Goal: Transaction & Acquisition: Purchase product/service

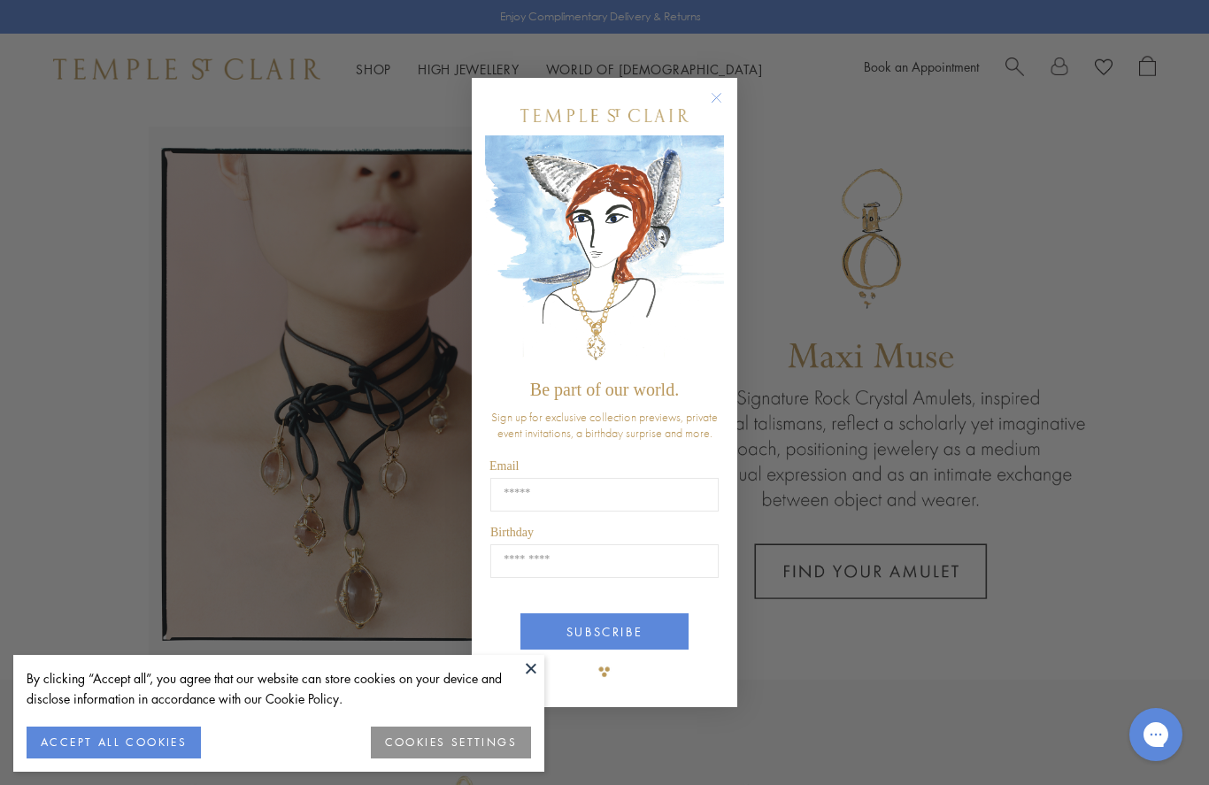
click at [732, 96] on button "Close dialog" at bounding box center [725, 107] width 22 height 22
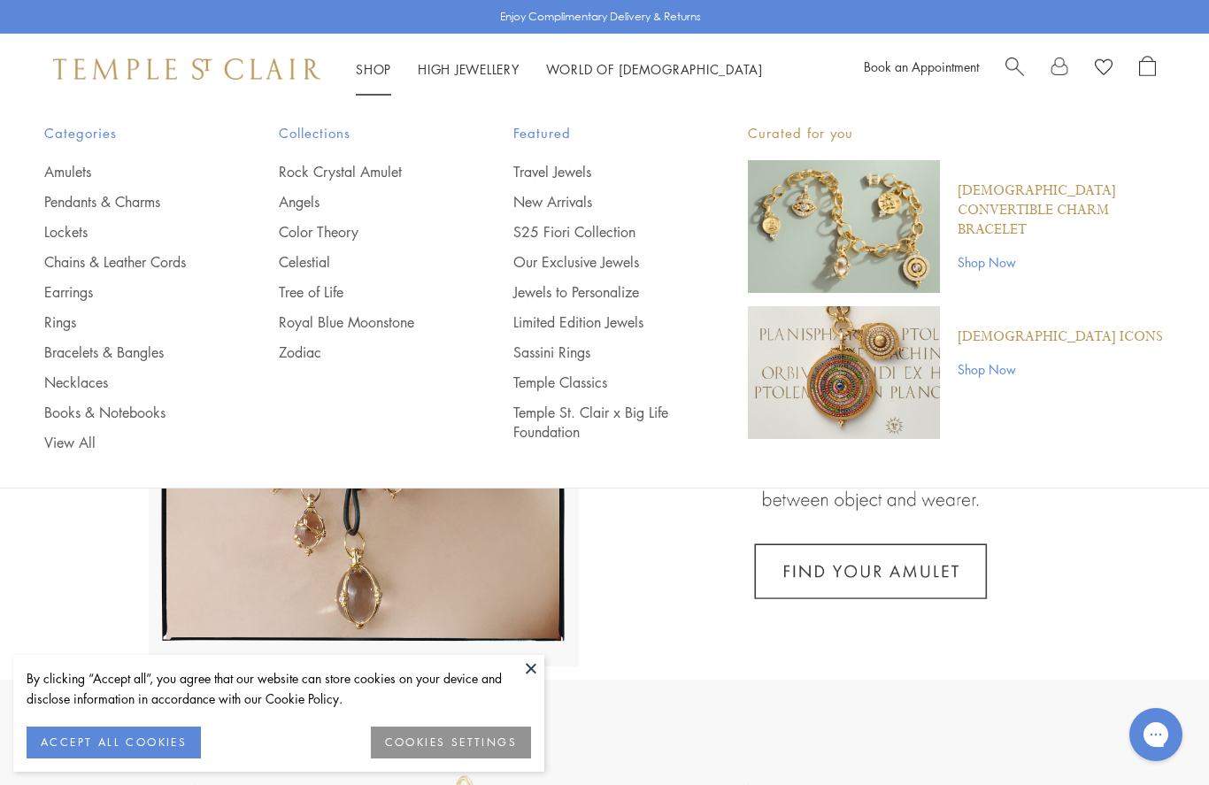
click at [56, 295] on link "Earrings" at bounding box center [126, 291] width 164 height 19
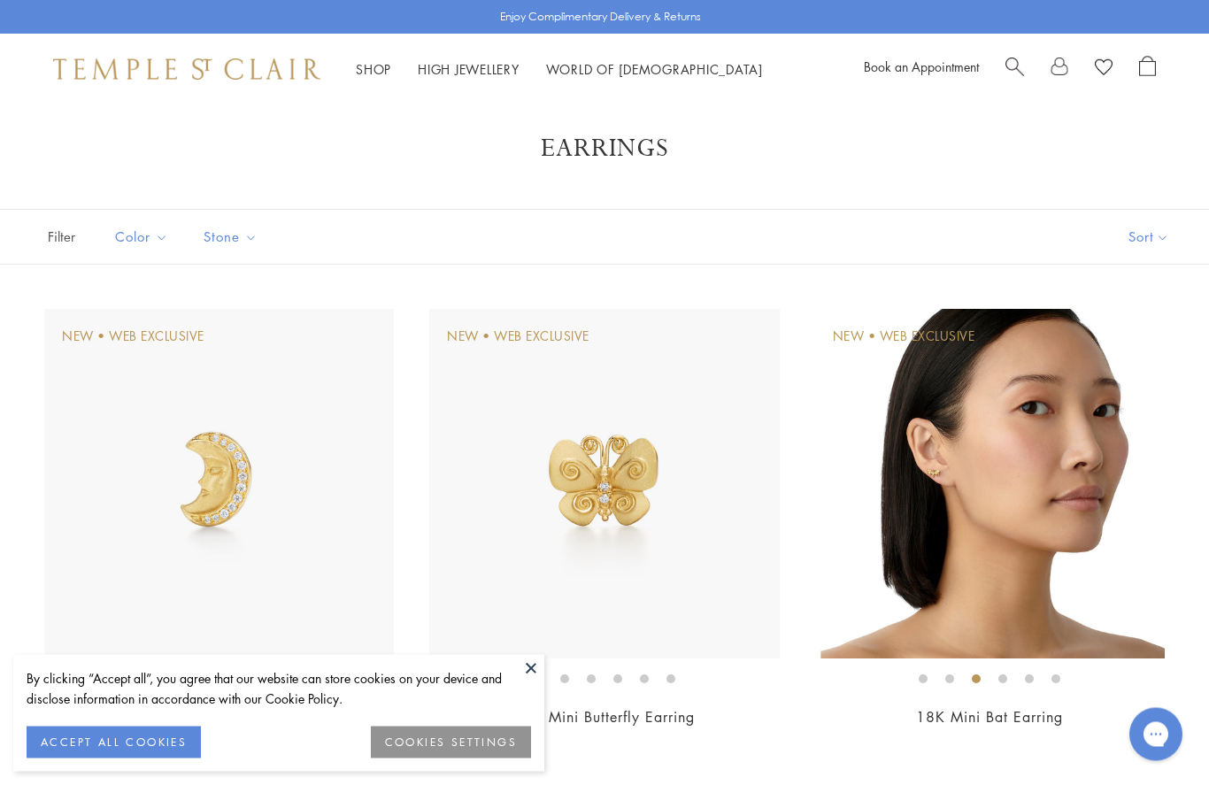
scroll to position [16, 0]
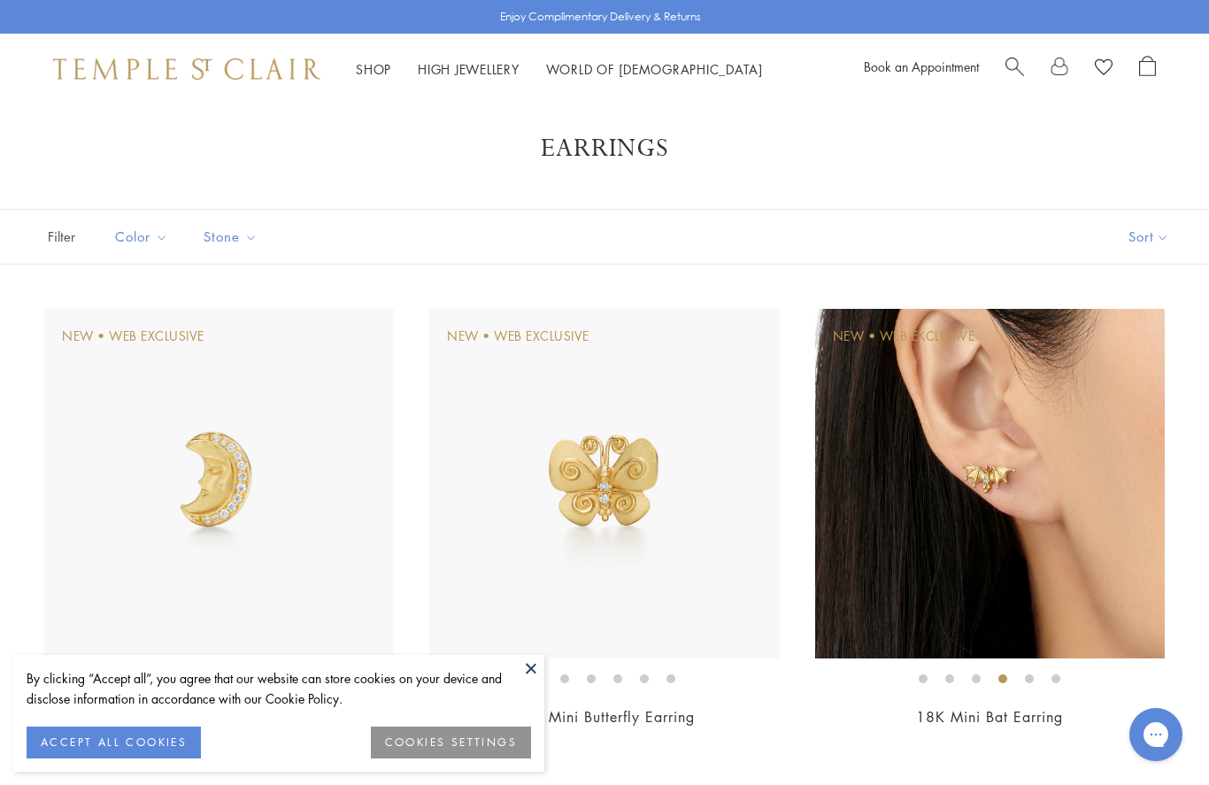
click at [1006, 532] on img at bounding box center [990, 484] width 350 height 350
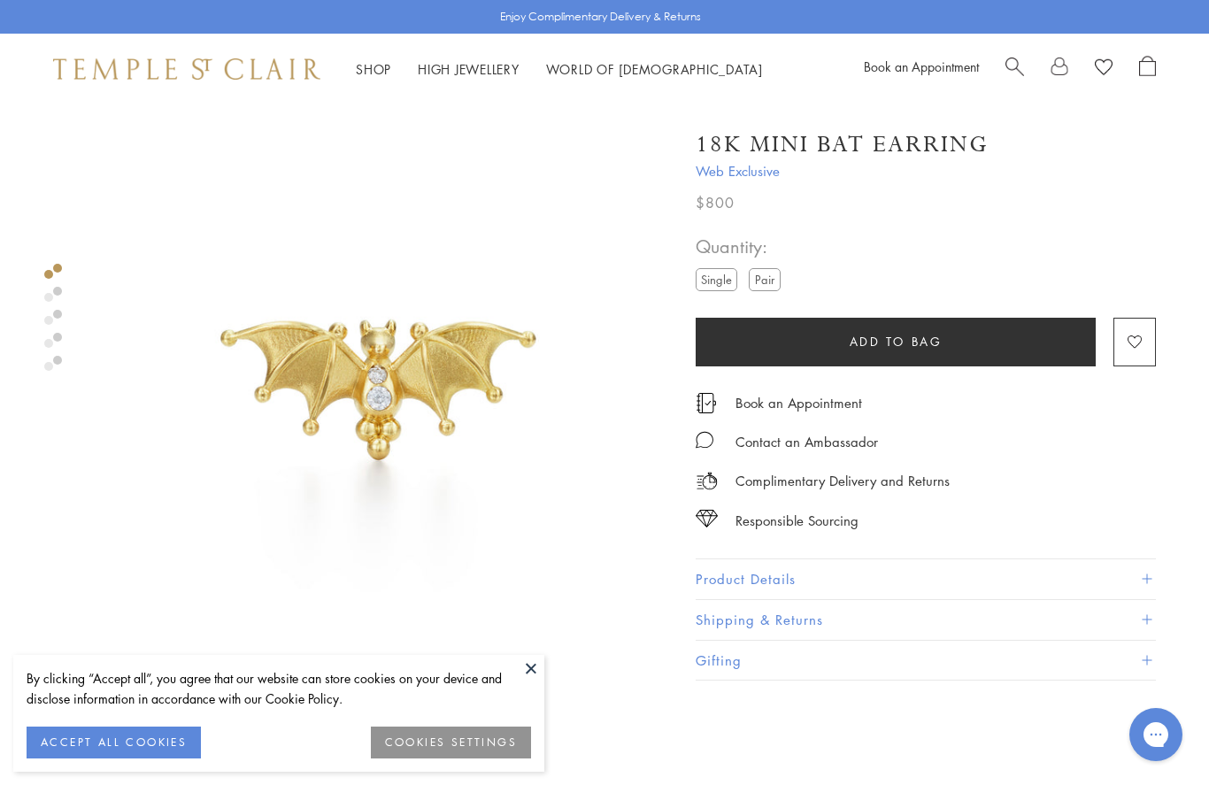
click at [783, 578] on button "Product Details" at bounding box center [926, 579] width 460 height 40
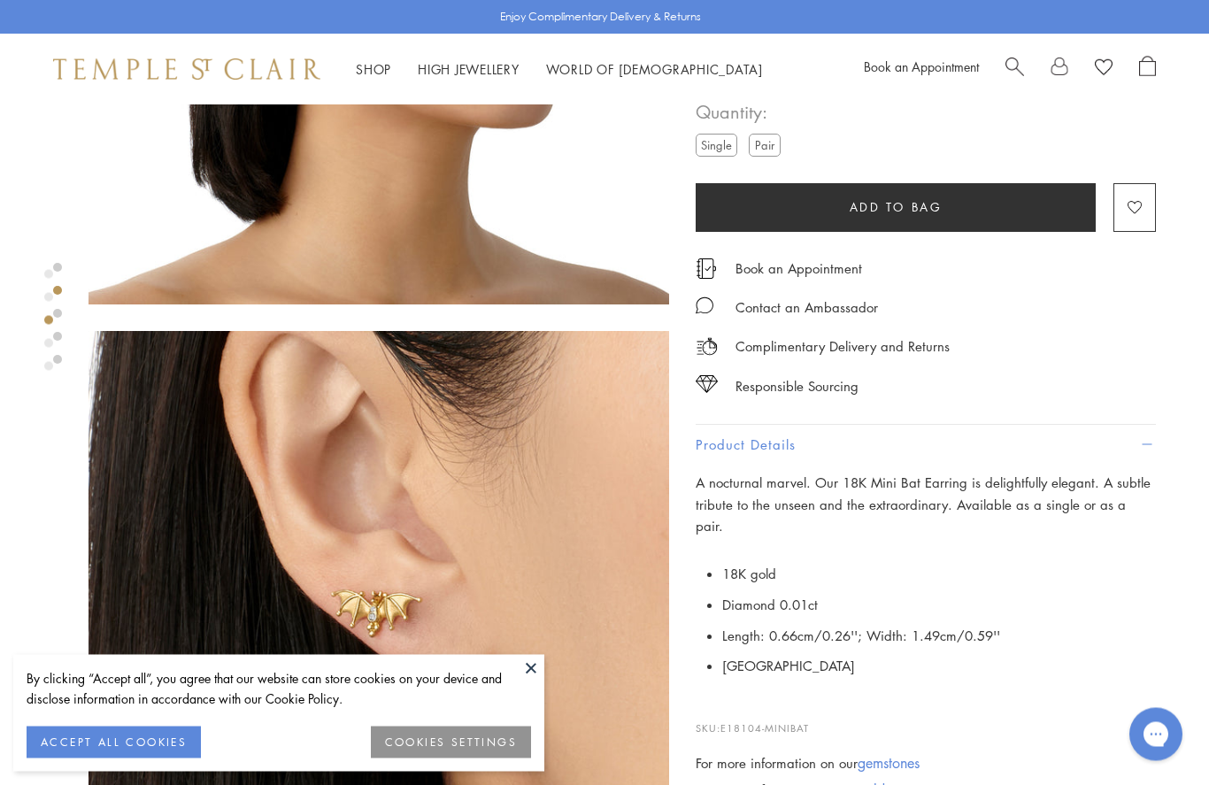
scroll to position [1031, 0]
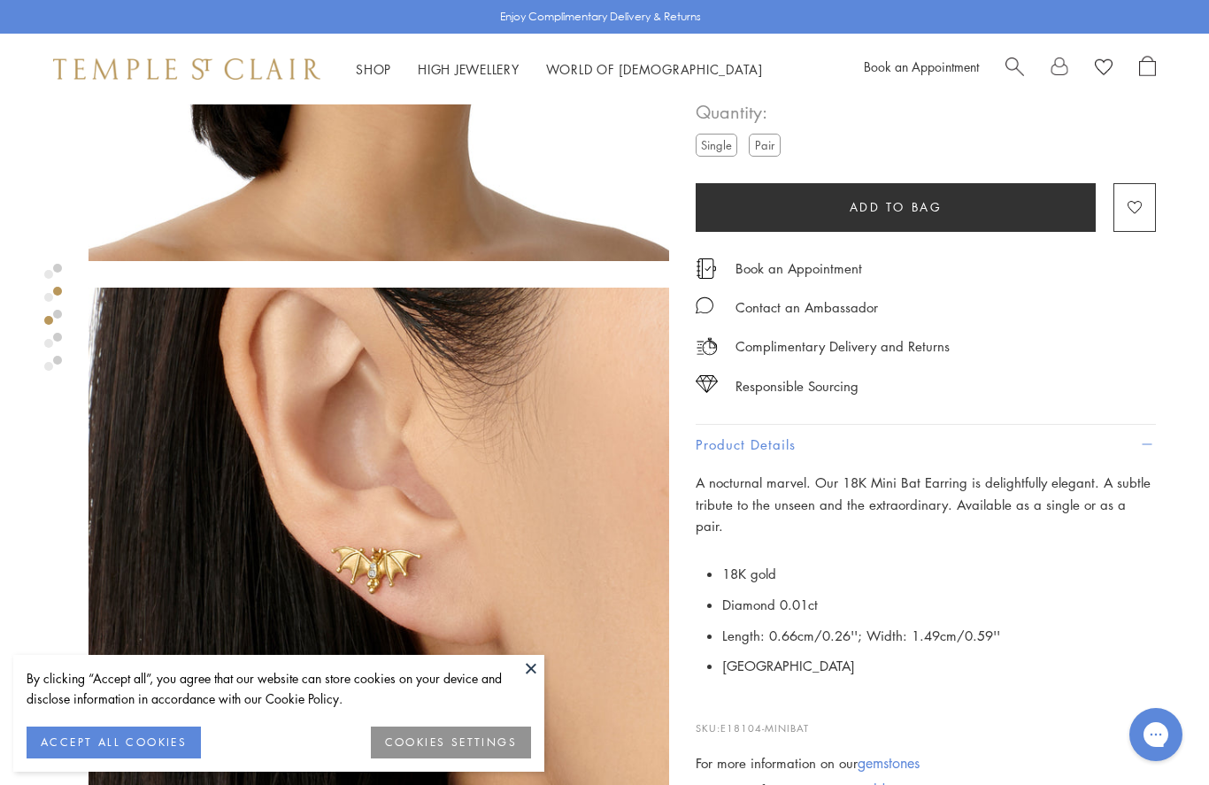
click at [780, 150] on label "Pair" at bounding box center [765, 145] width 32 height 22
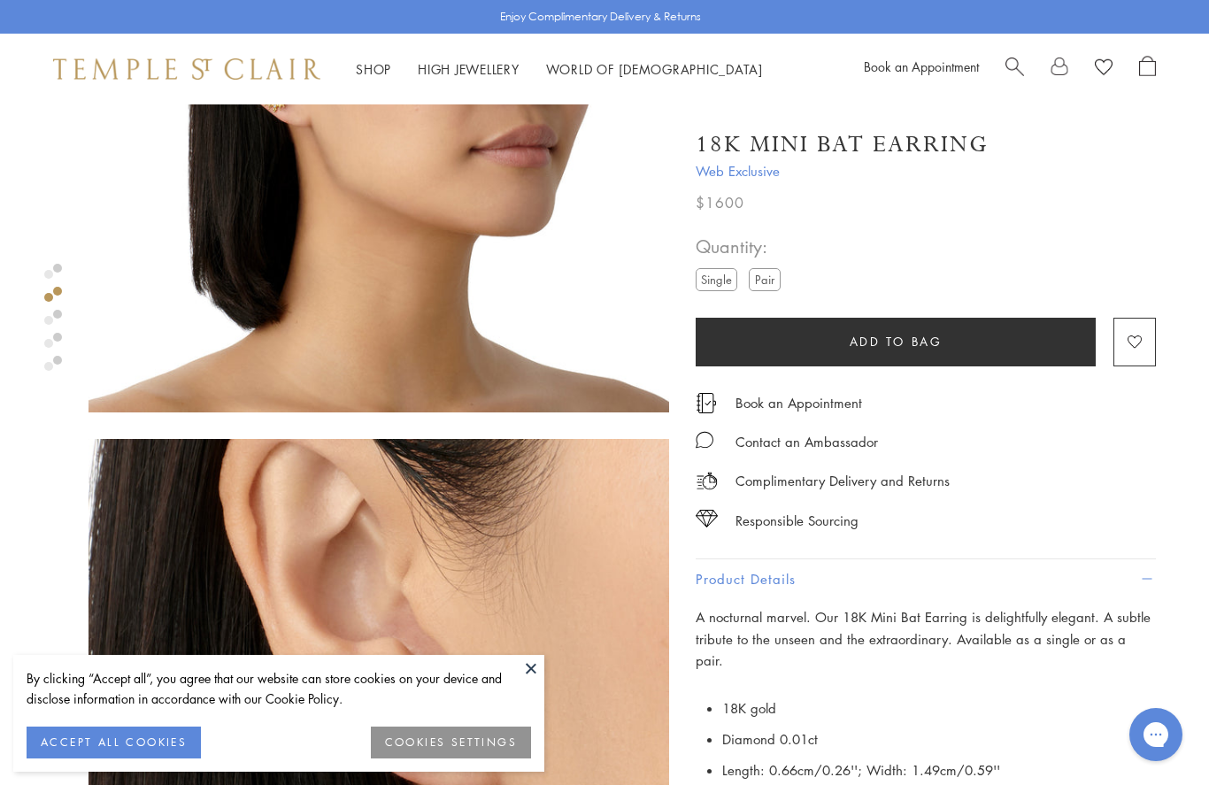
scroll to position [878, 0]
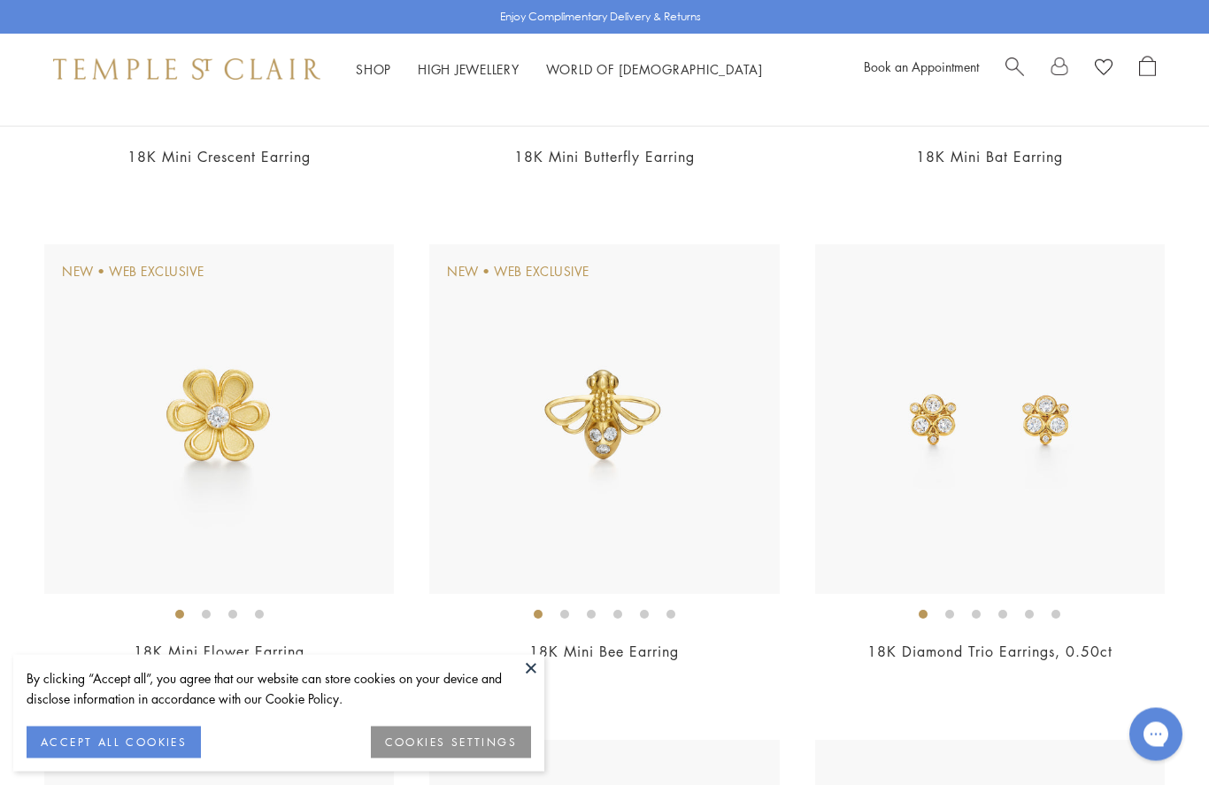
scroll to position [577, 0]
click at [640, 488] on img at bounding box center [604, 418] width 350 height 350
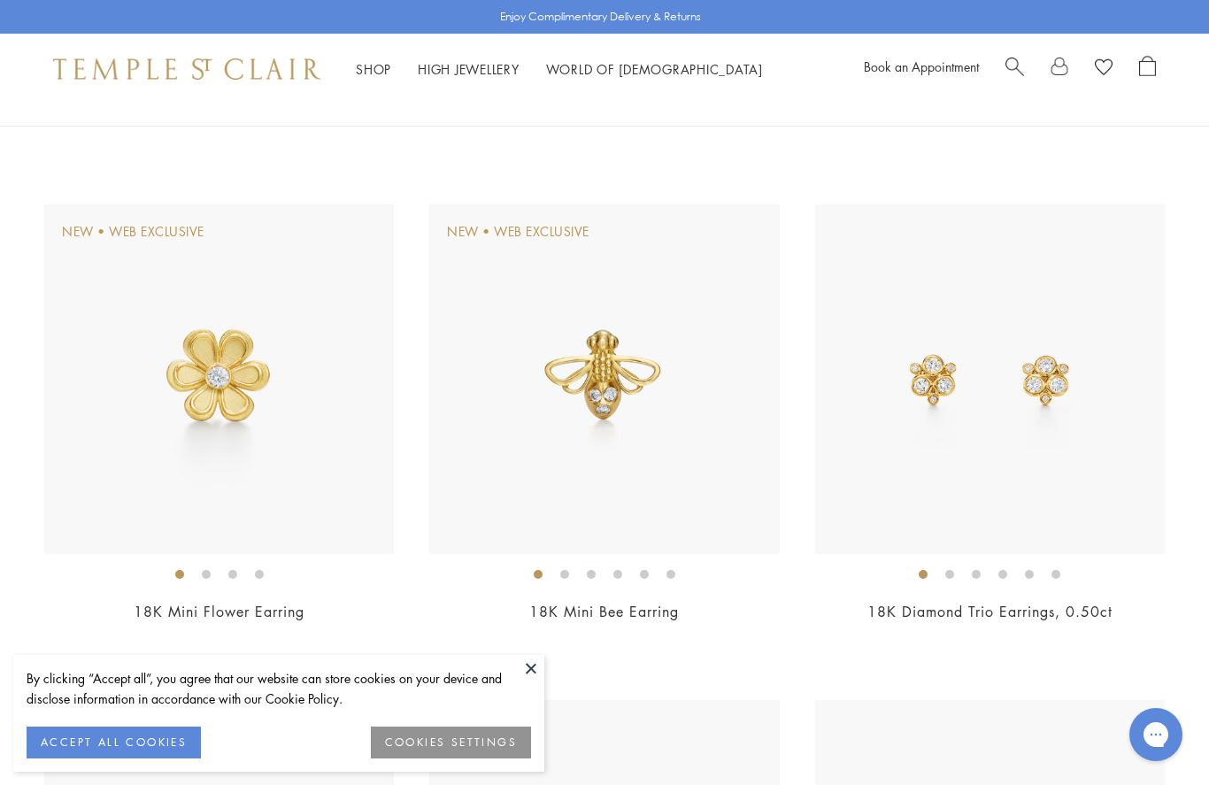
click at [234, 398] on img at bounding box center [219, 379] width 350 height 350
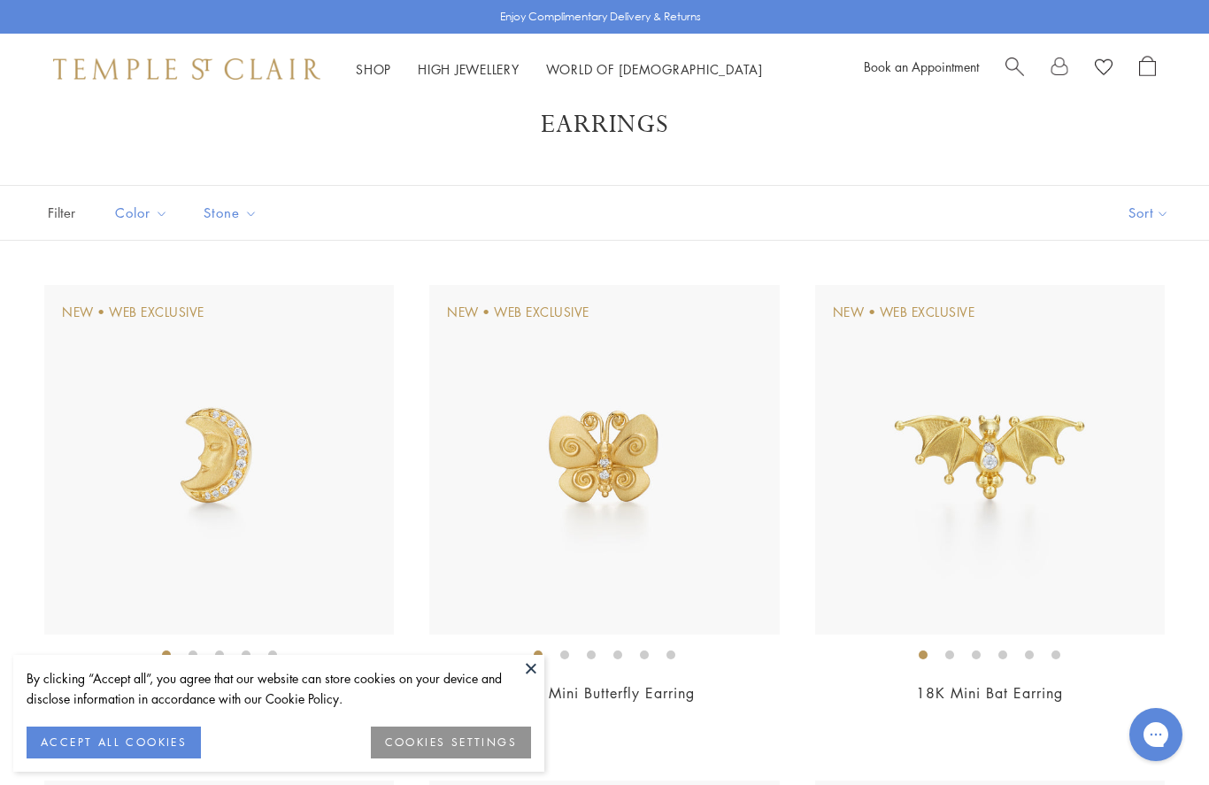
scroll to position [12, 0]
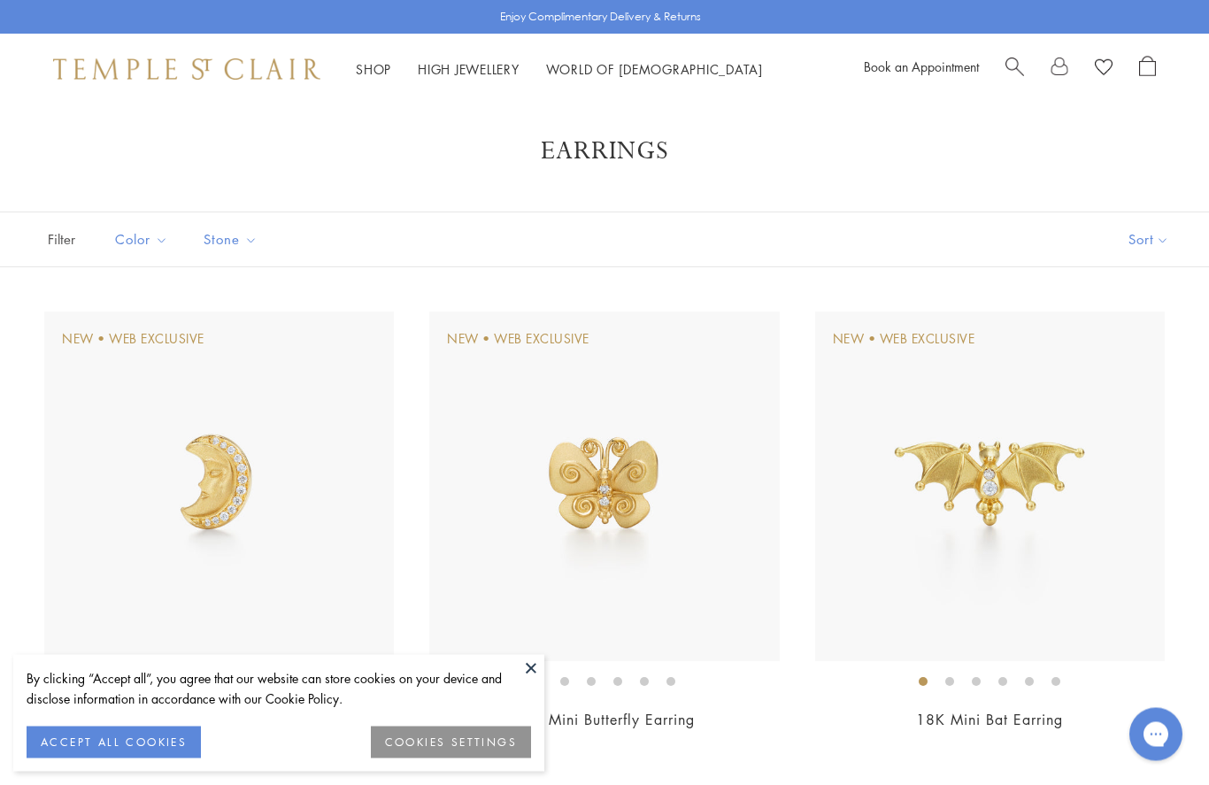
click at [225, 507] on img at bounding box center [219, 487] width 350 height 350
click at [582, 486] on img at bounding box center [604, 486] width 350 height 350
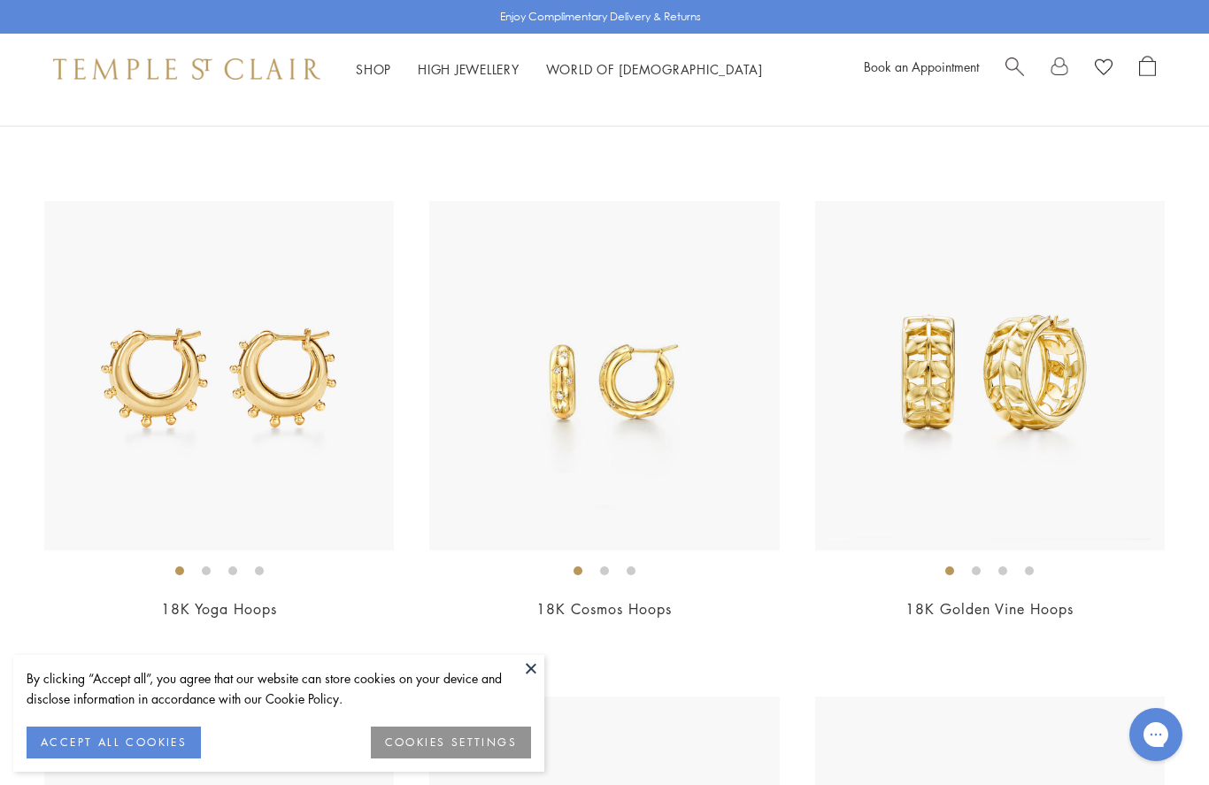
scroll to position [4070, 0]
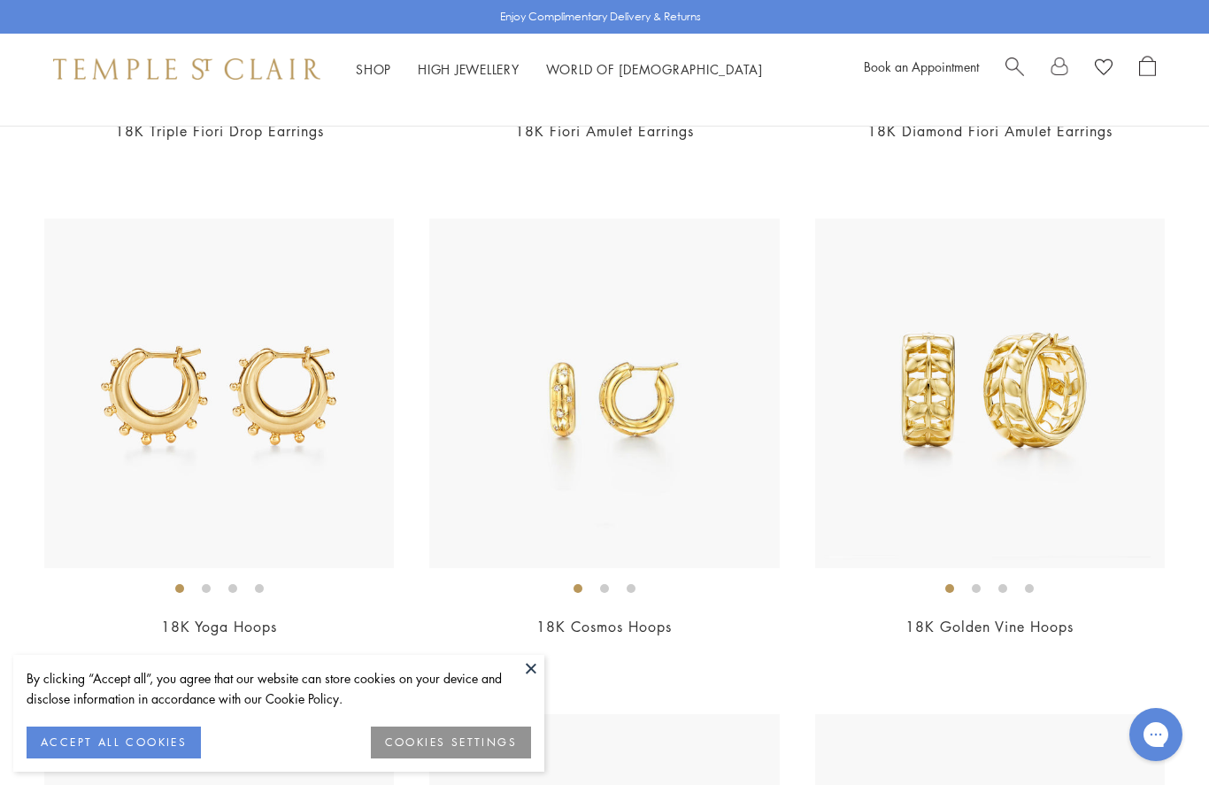
click at [619, 412] on img at bounding box center [604, 394] width 350 height 350
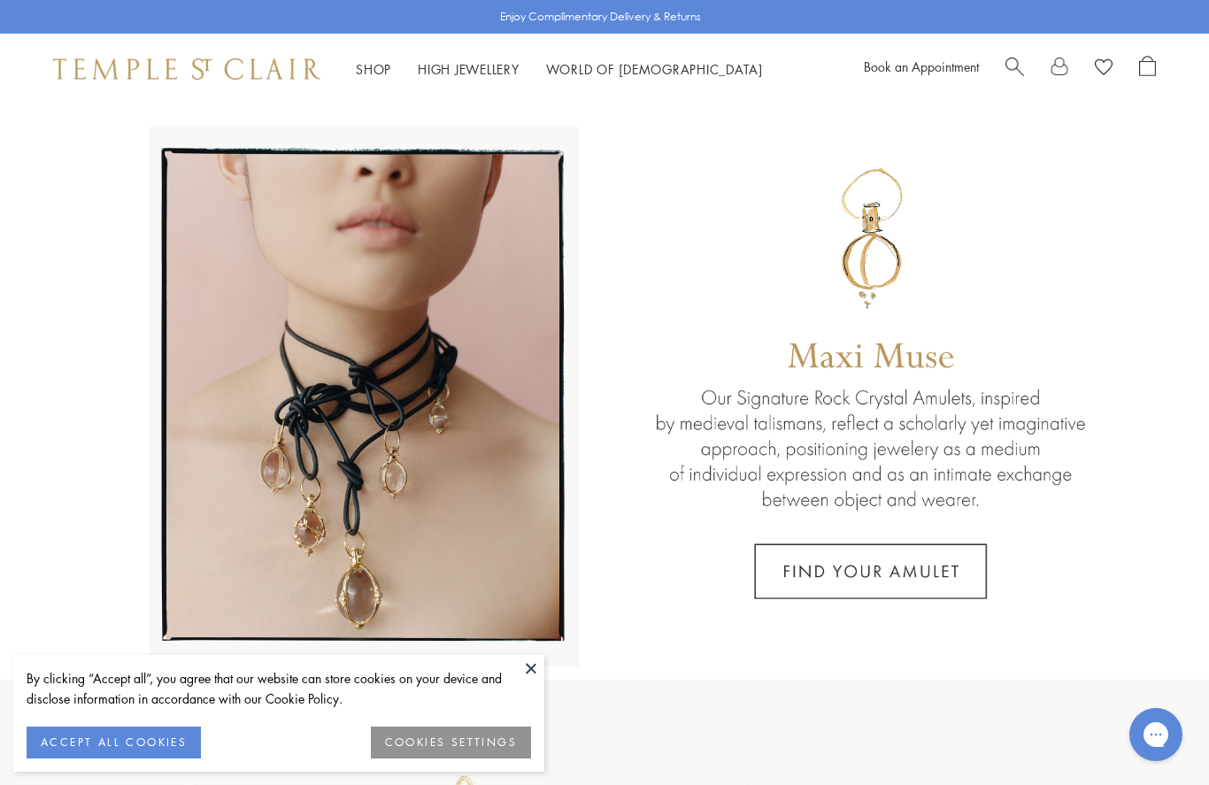
click at [536, 666] on button at bounding box center [531, 668] width 27 height 27
